Goal: Information Seeking & Learning: Learn about a topic

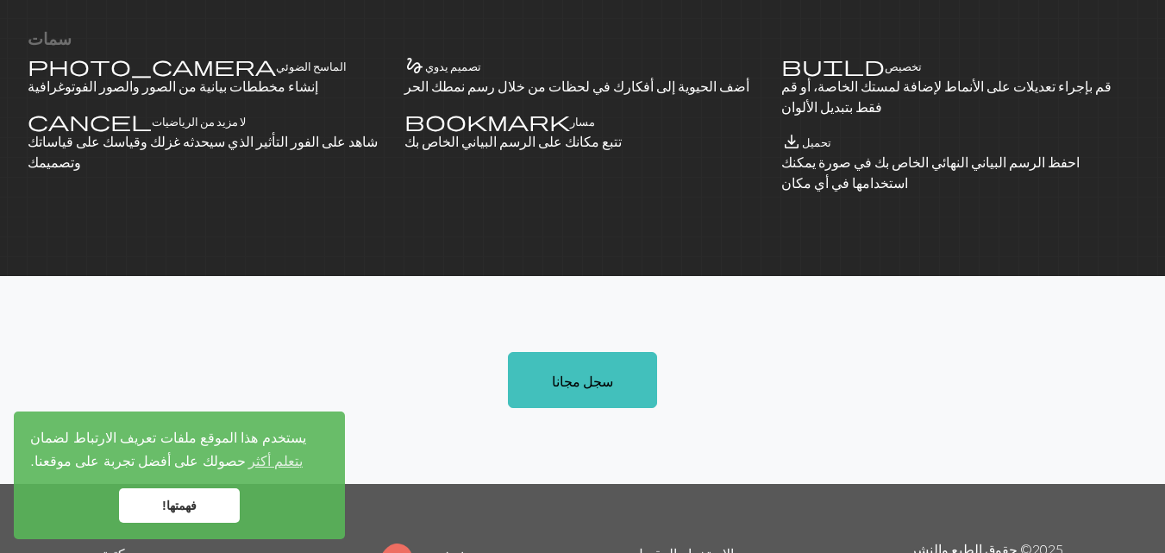
scroll to position [1261, 0]
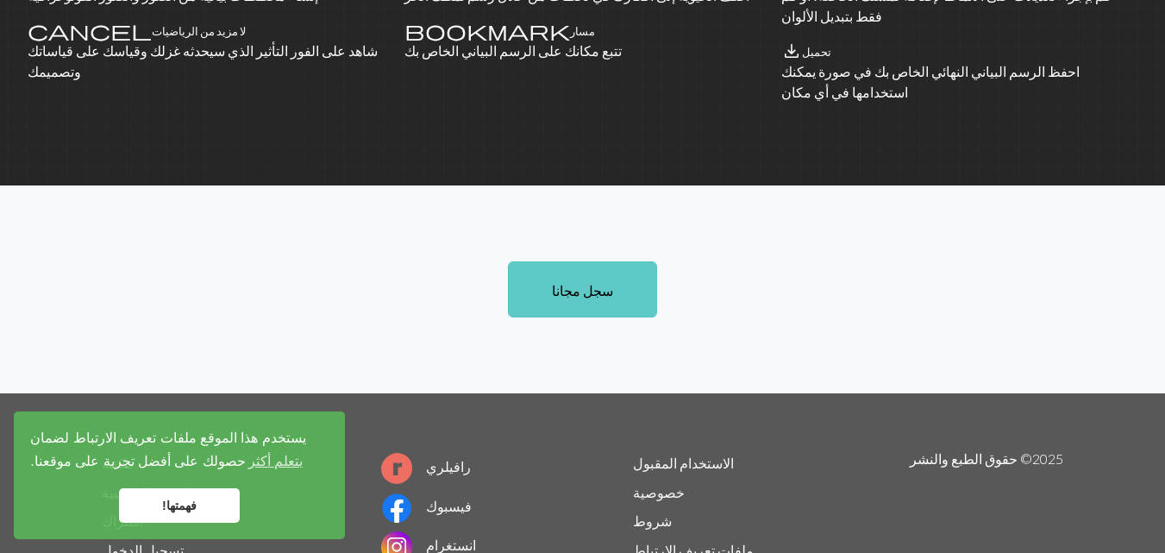
click at [604, 261] on link "سجل مجانا" at bounding box center [582, 289] width 149 height 56
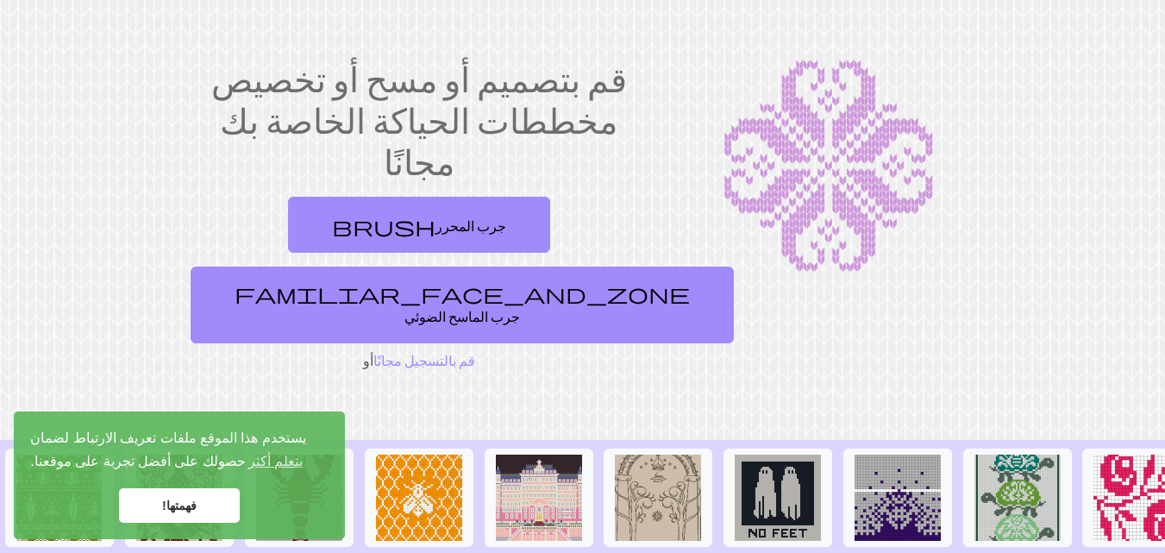
scroll to position [67, 0]
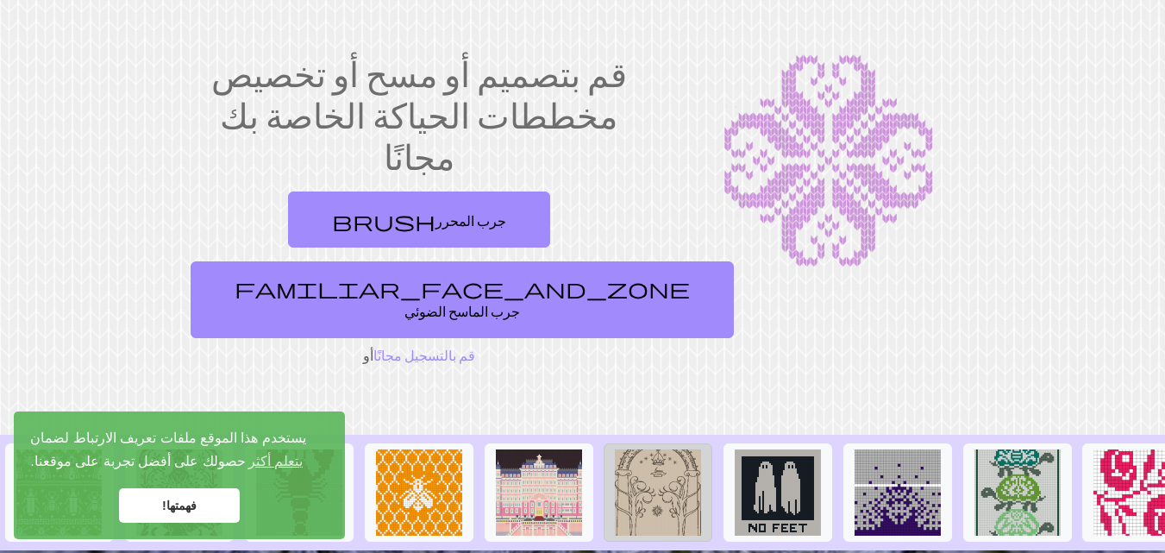
click at [645, 449] on img at bounding box center [658, 492] width 86 height 86
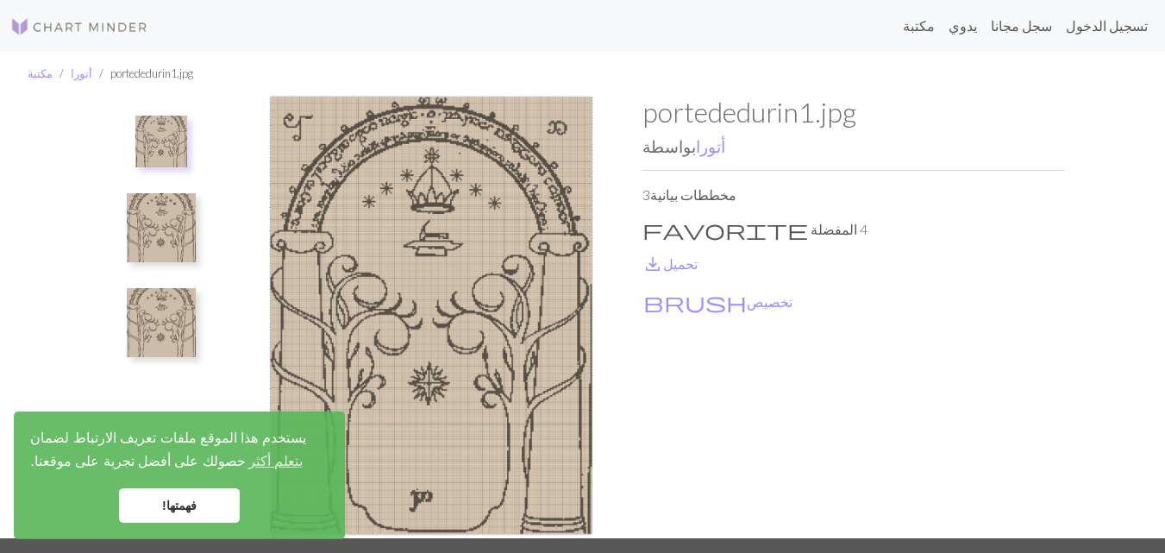
click at [158, 141] on img at bounding box center [161, 142] width 52 height 52
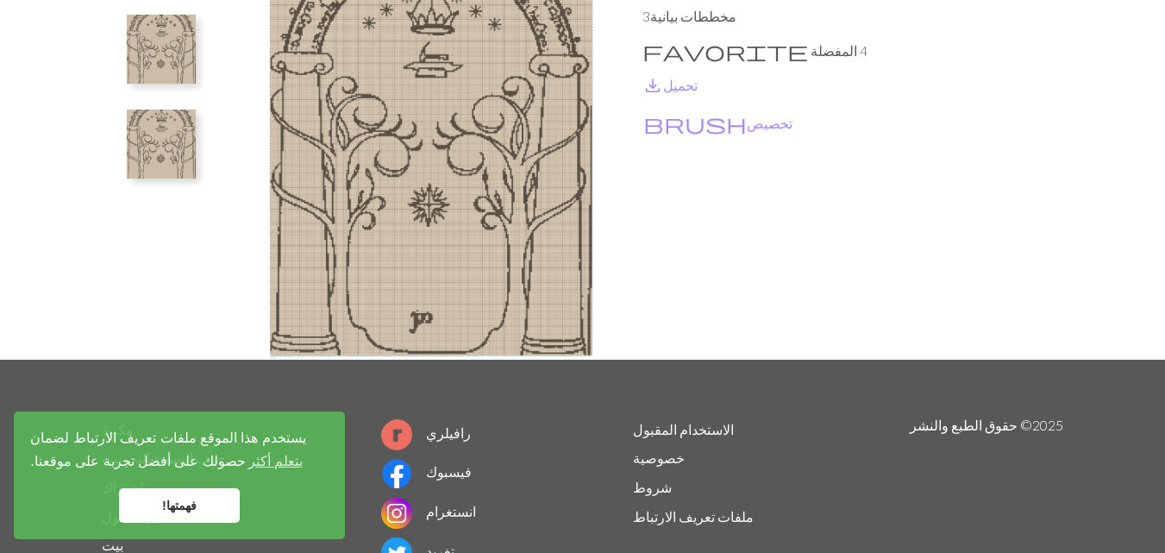
scroll to position [142, 0]
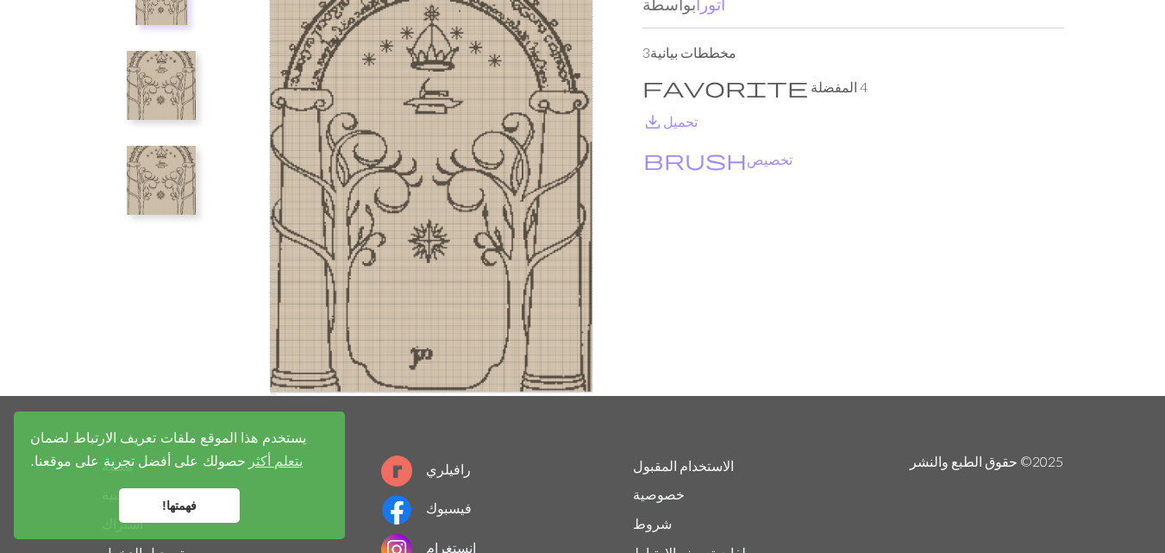
click at [199, 503] on link "فهمتها!" at bounding box center [179, 505] width 121 height 34
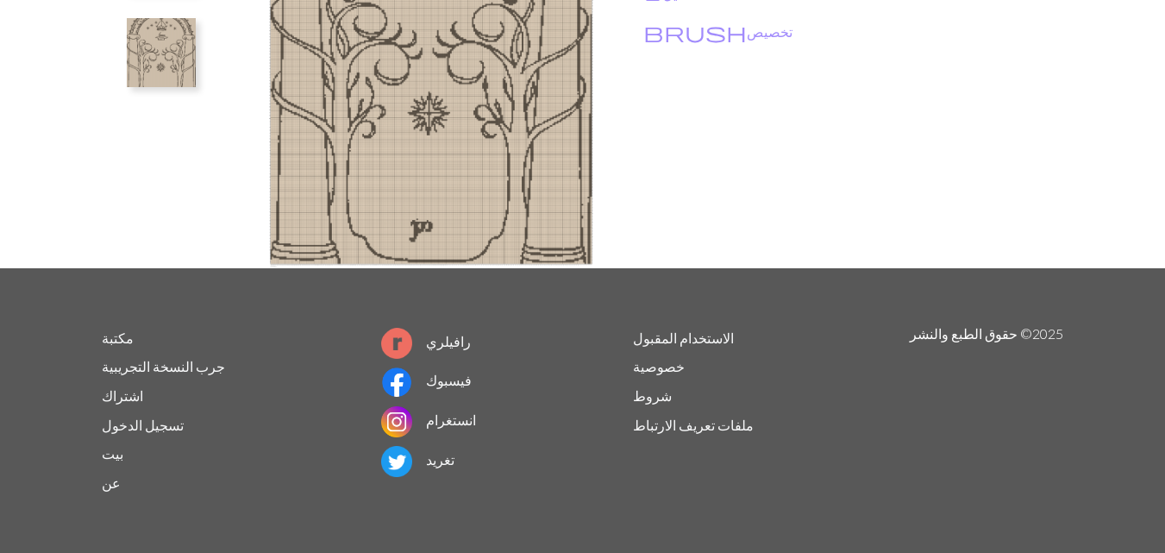
scroll to position [0, 0]
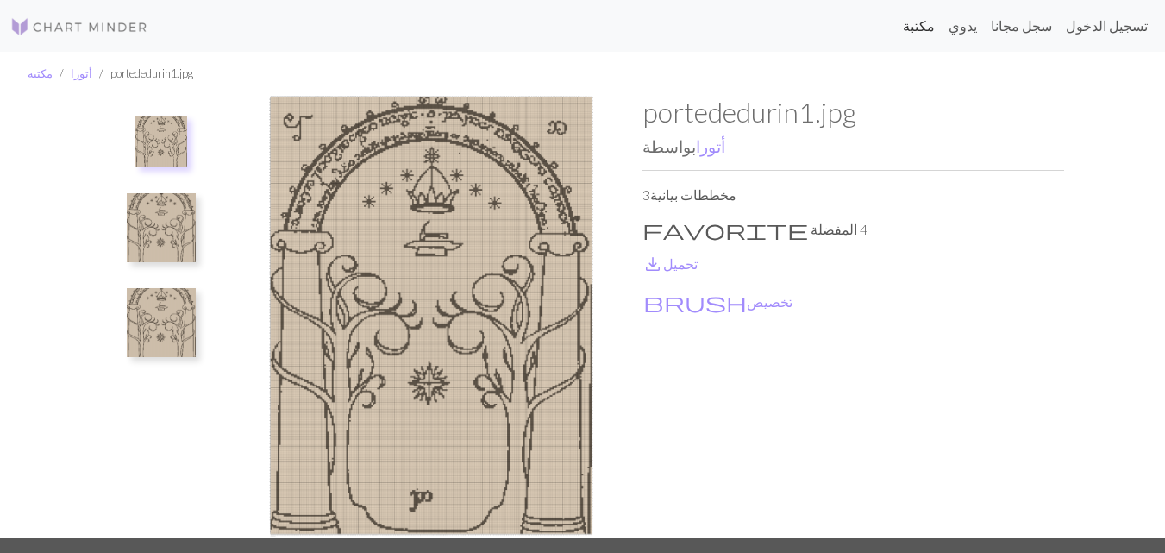
click at [935, 27] on font "مكتبة" at bounding box center [919, 25] width 32 height 16
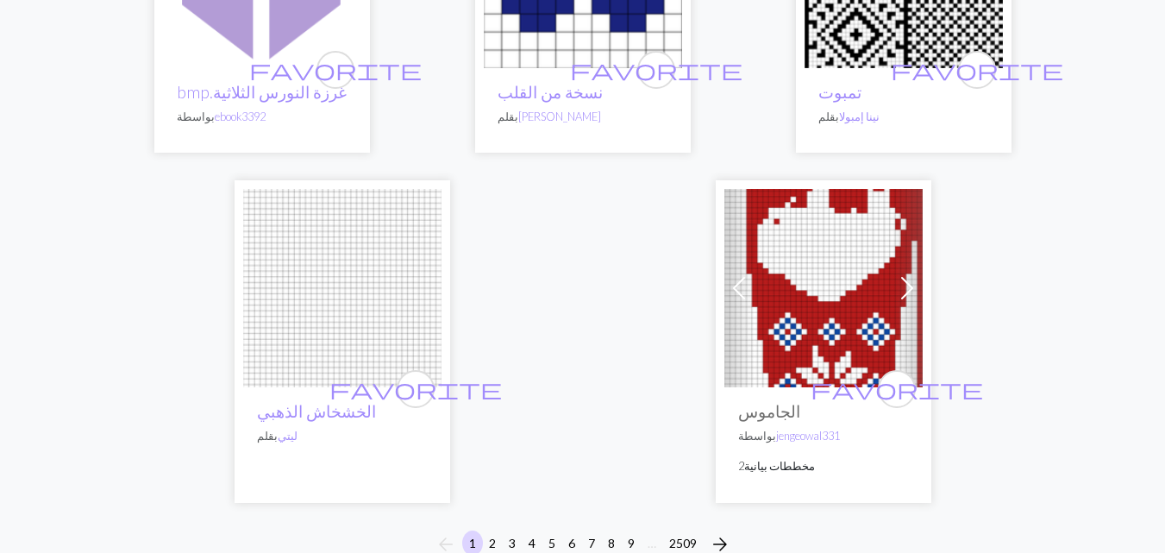
scroll to position [5830, 0]
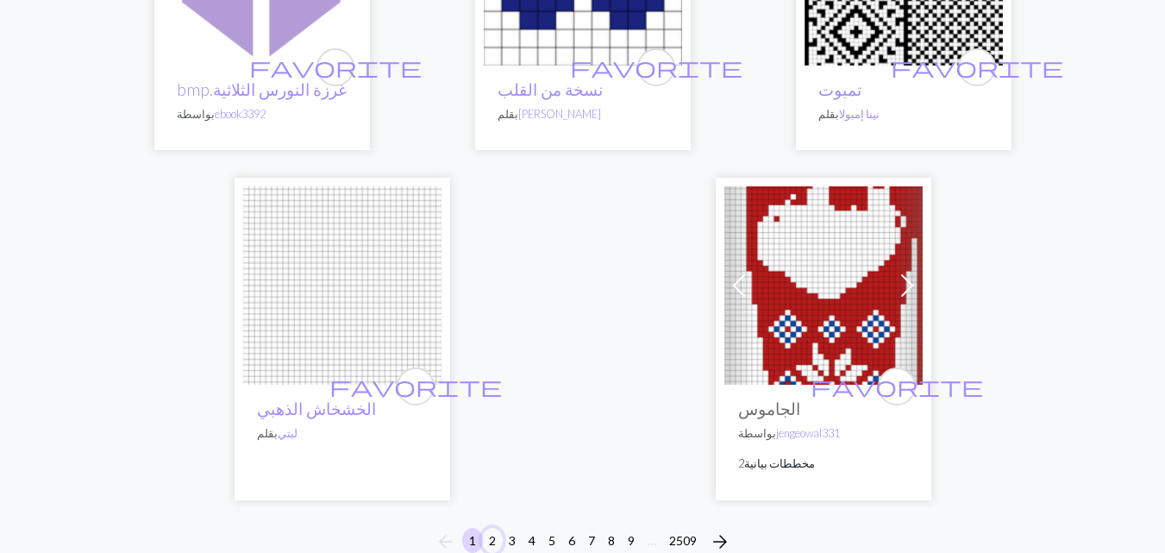
click at [489, 533] on font "2" at bounding box center [492, 540] width 7 height 15
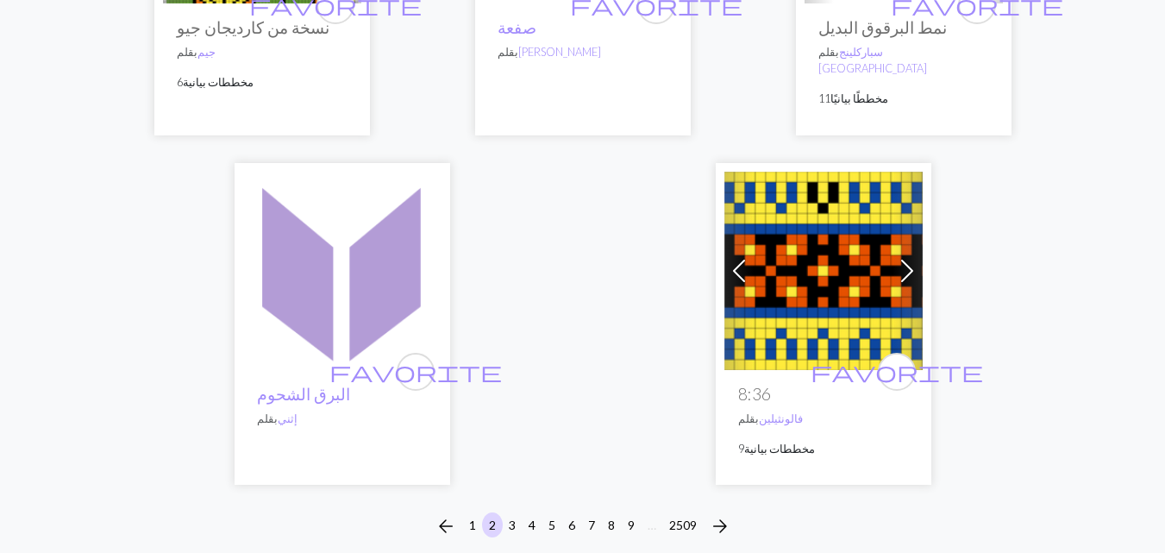
scroll to position [5761, 0]
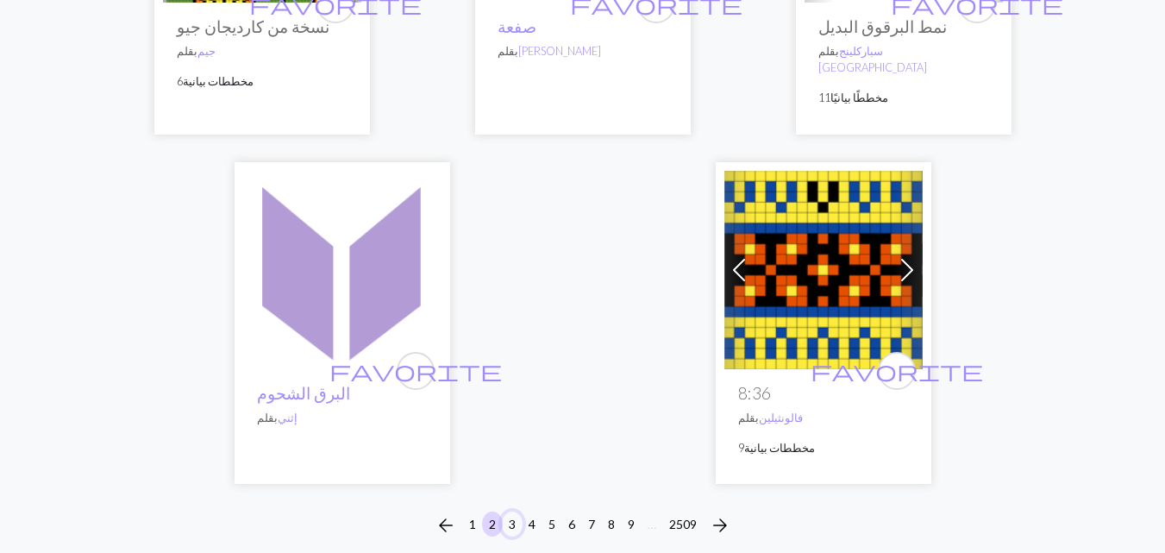
click at [511, 517] on font "3" at bounding box center [512, 524] width 7 height 15
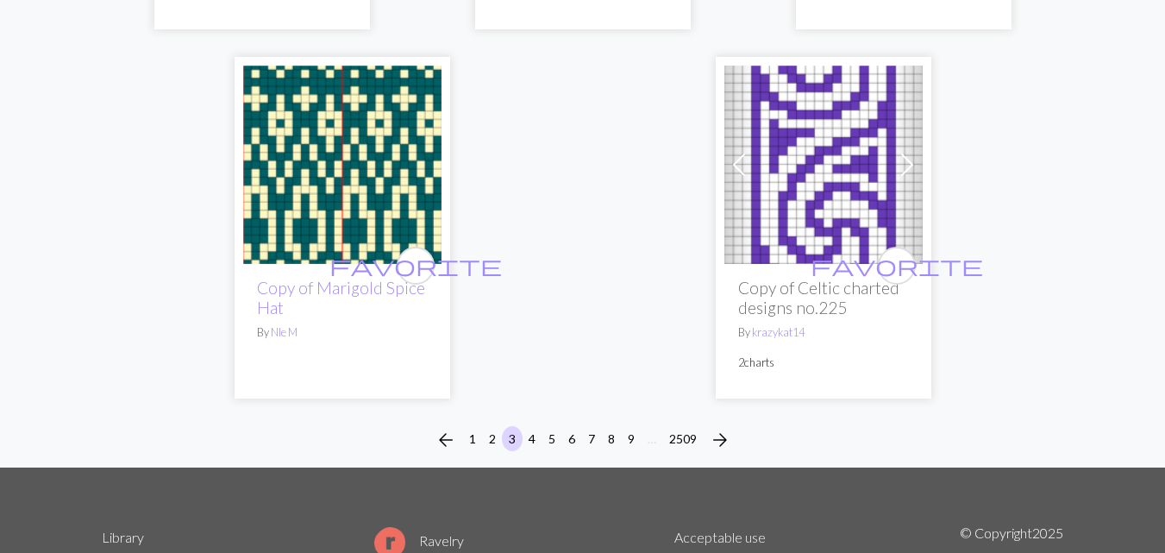
scroll to position [5795, 0]
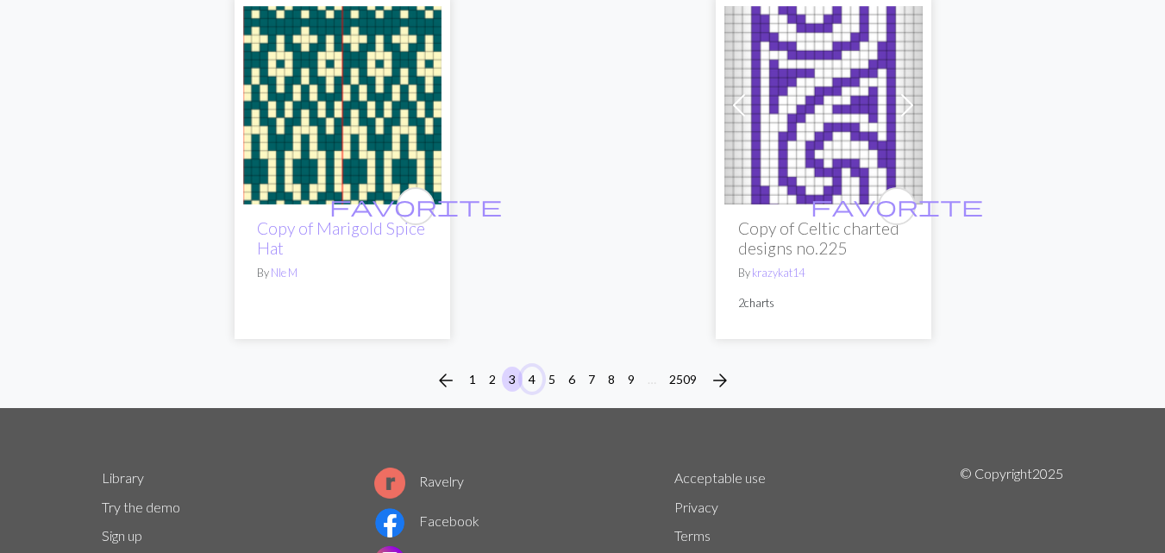
click at [534, 367] on button "4" at bounding box center [532, 379] width 21 height 25
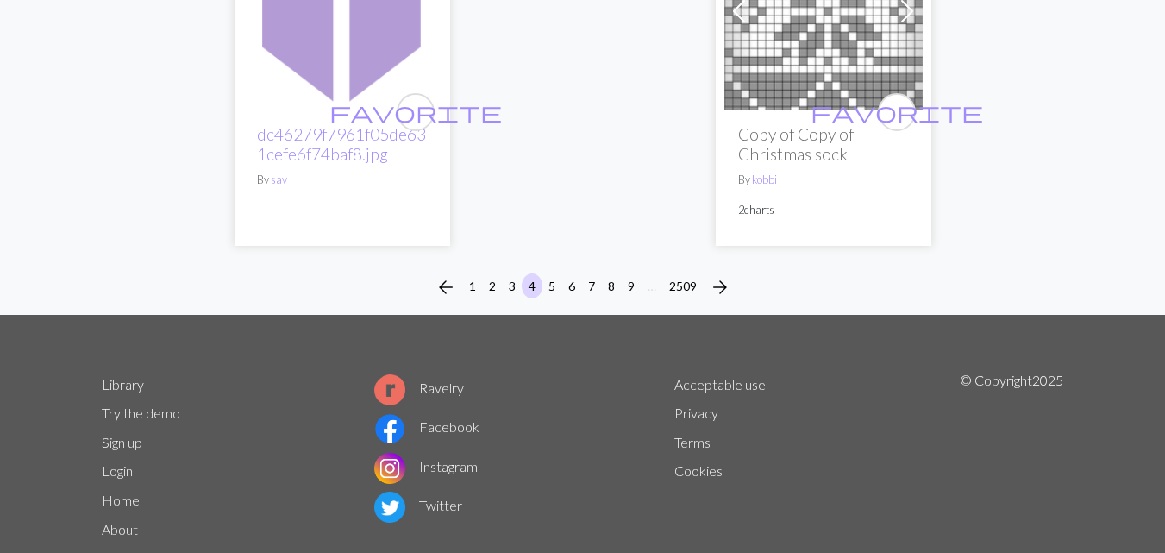
scroll to position [6138, 0]
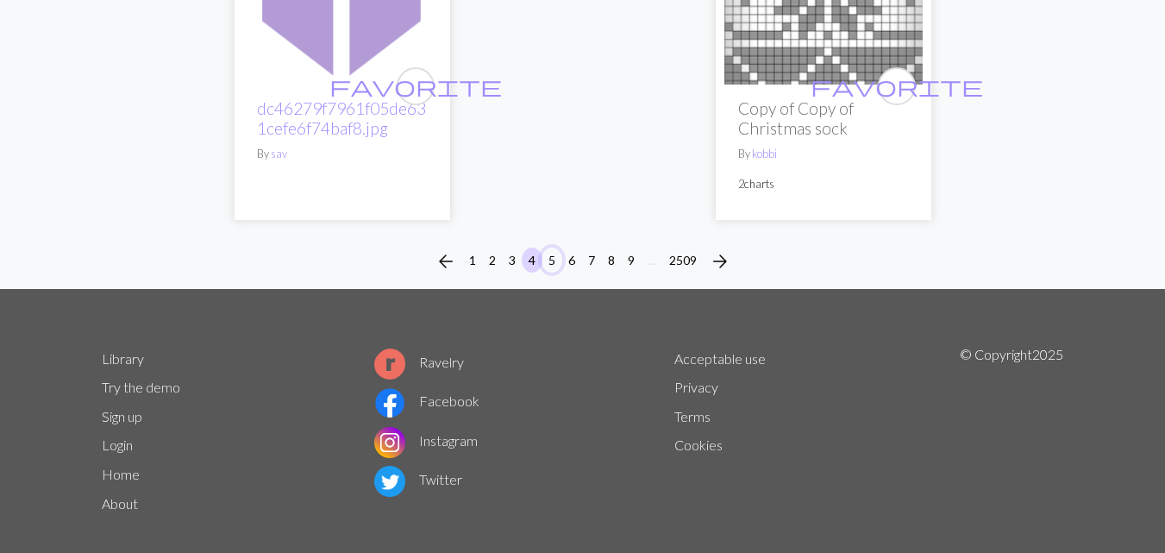
click at [550, 249] on button "5" at bounding box center [552, 260] width 21 height 25
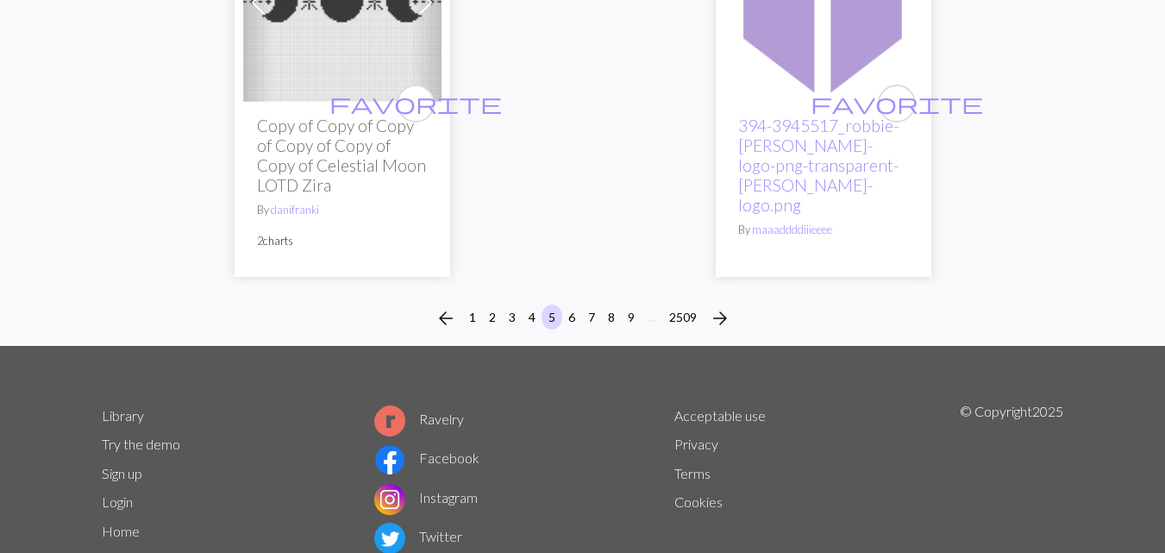
scroll to position [6107, 0]
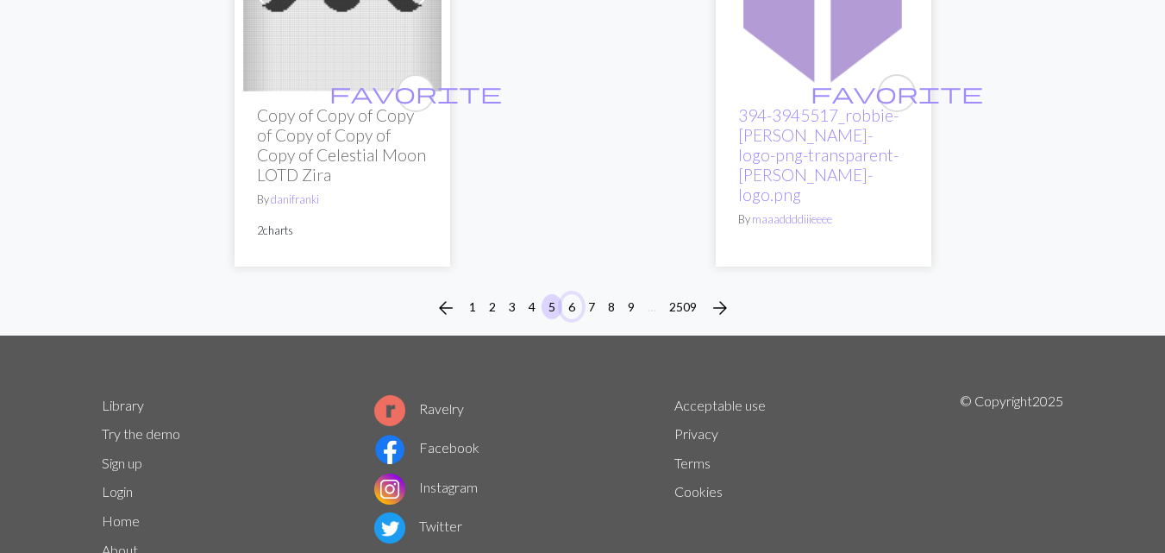
click at [573, 294] on button "6" at bounding box center [571, 306] width 21 height 25
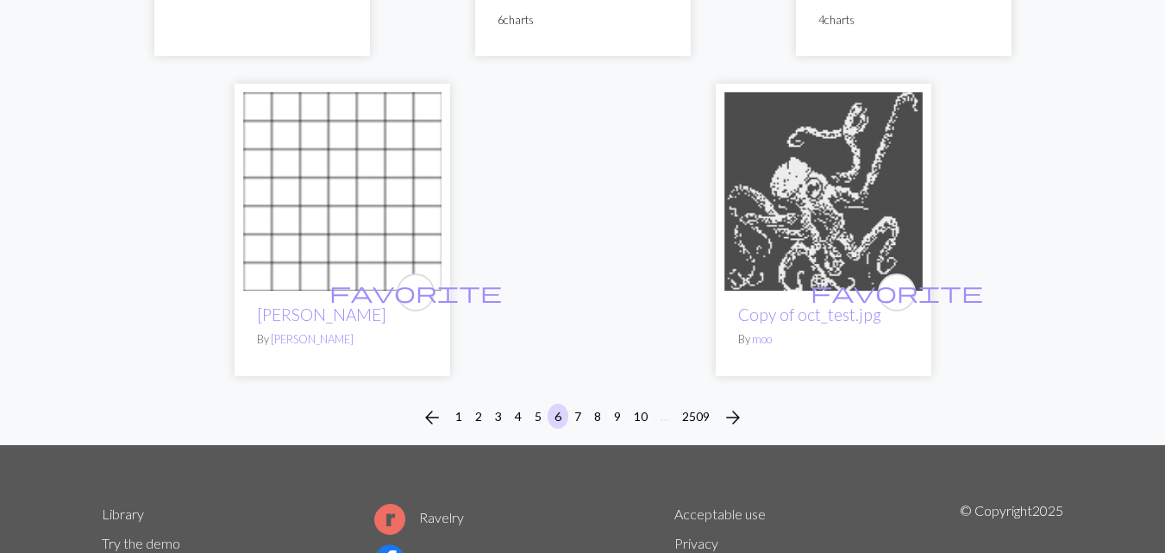
scroll to position [5659, 0]
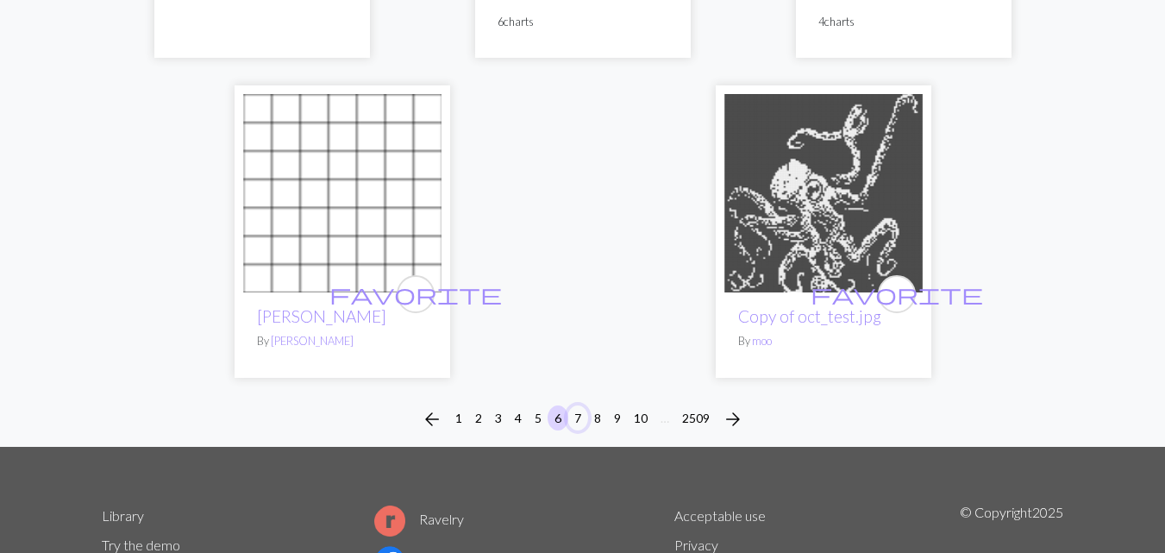
click at [578, 405] on button "7" at bounding box center [577, 417] width 21 height 25
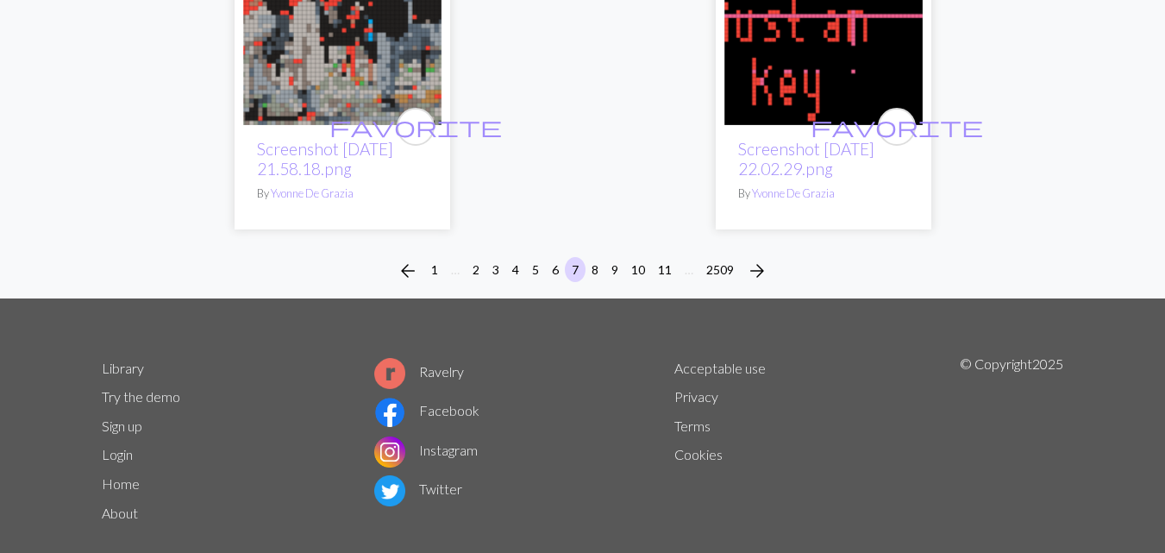
scroll to position [6064, 0]
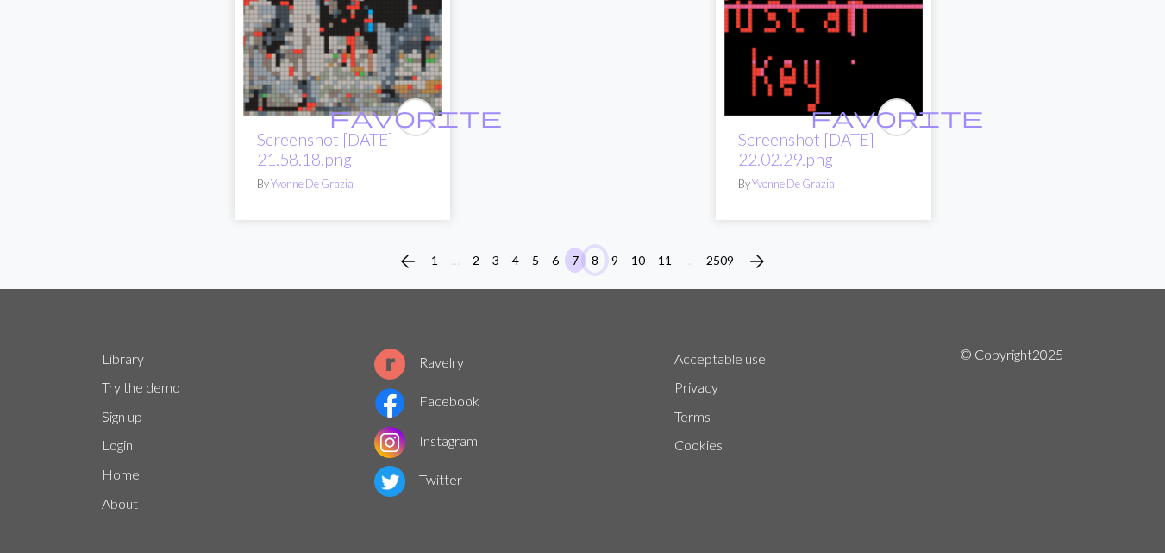
click at [596, 248] on button "8" at bounding box center [595, 260] width 21 height 25
